Goal: Task Accomplishment & Management: Complete application form

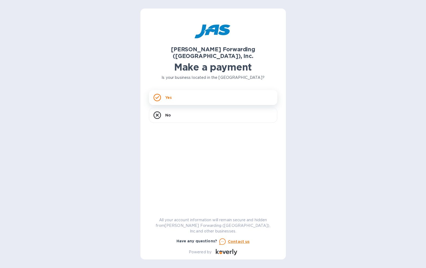
click at [179, 93] on div "Yes" at bounding box center [213, 97] width 128 height 15
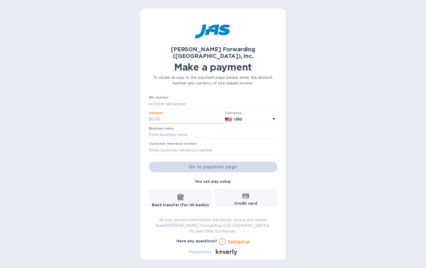
click at [169, 115] on input "text" at bounding box center [187, 119] width 72 height 8
click at [202, 161] on div "Go to payment page" at bounding box center [213, 167] width 130 height 13
click at [195, 139] on div at bounding box center [213, 139] width 128 height 1
click at [194, 131] on input "text" at bounding box center [213, 135] width 128 height 8
type input "Q"
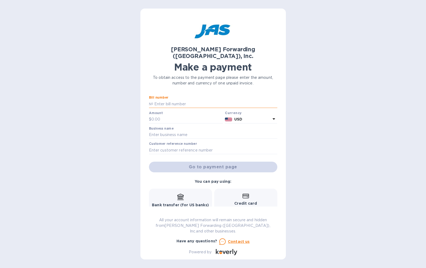
click at [167, 100] on input "text" at bounding box center [215, 104] width 124 height 8
type input "S"
type input "c"
type input "CHI503338454"
click at [179, 131] on input "text" at bounding box center [213, 135] width 128 height 8
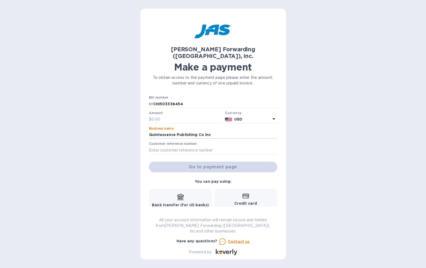
type input "Quintessence Publishing Co inc"
click at [183, 162] on div "Go to payment page" at bounding box center [213, 167] width 130 height 13
click at [213, 161] on div "Go to payment page" at bounding box center [213, 167] width 130 height 13
click at [165, 115] on input "text" at bounding box center [187, 119] width 72 height 8
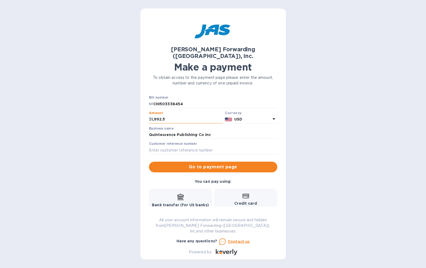
type input "1,992.50"
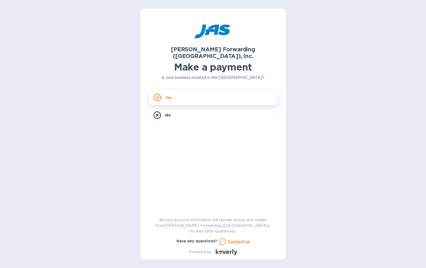
click at [211, 90] on div "Yes" at bounding box center [213, 97] width 128 height 15
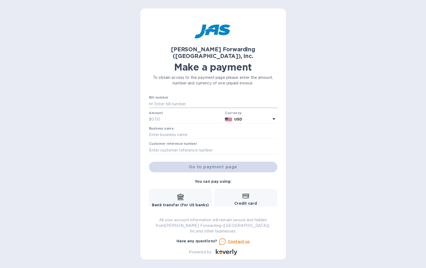
click at [184, 100] on input "text" at bounding box center [215, 104] width 124 height 8
type input "c"
type input "CHI503338454"
click at [170, 115] on input "text" at bounding box center [187, 119] width 72 height 8
type input "1,992.50"
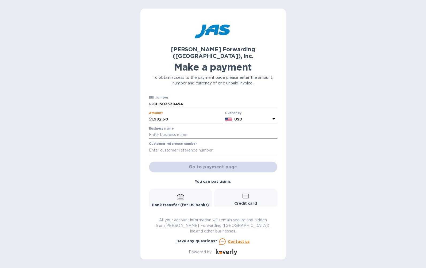
click at [175, 131] on input "text" at bounding box center [213, 135] width 128 height 8
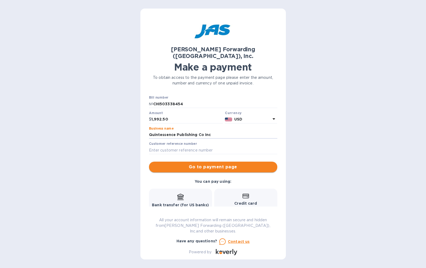
type input "Quintessence Publishing Co Inc"
click at [178, 164] on span "Go to payment page" at bounding box center [213, 167] width 120 height 6
